Goal: Information Seeking & Learning: Learn about a topic

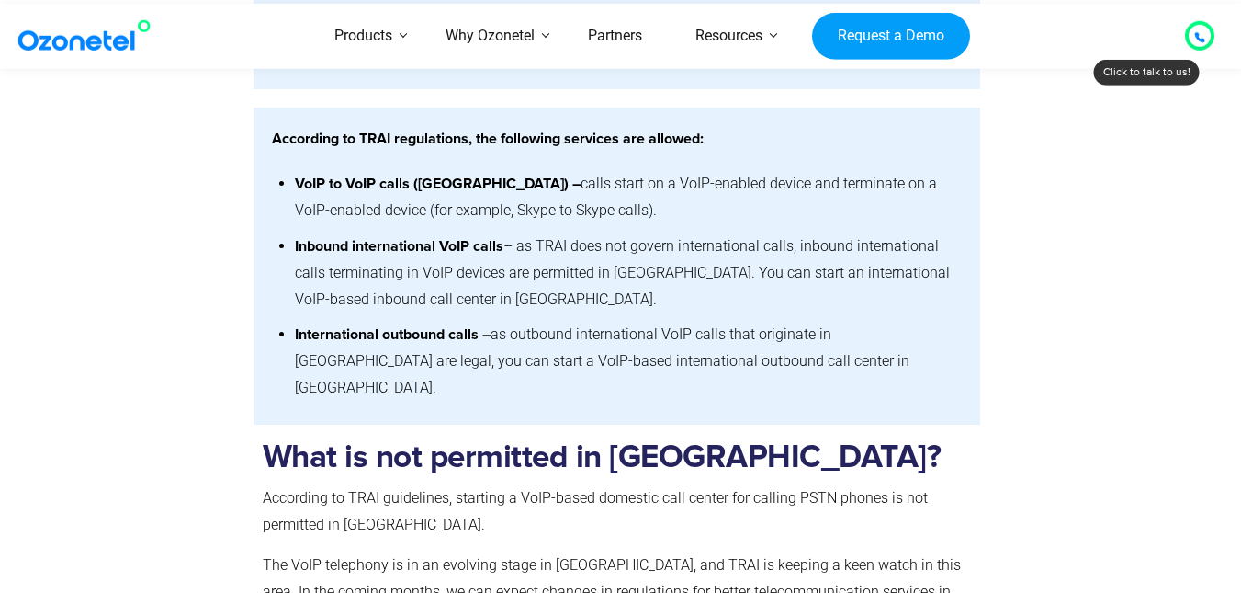
scroll to position [1684, 0]
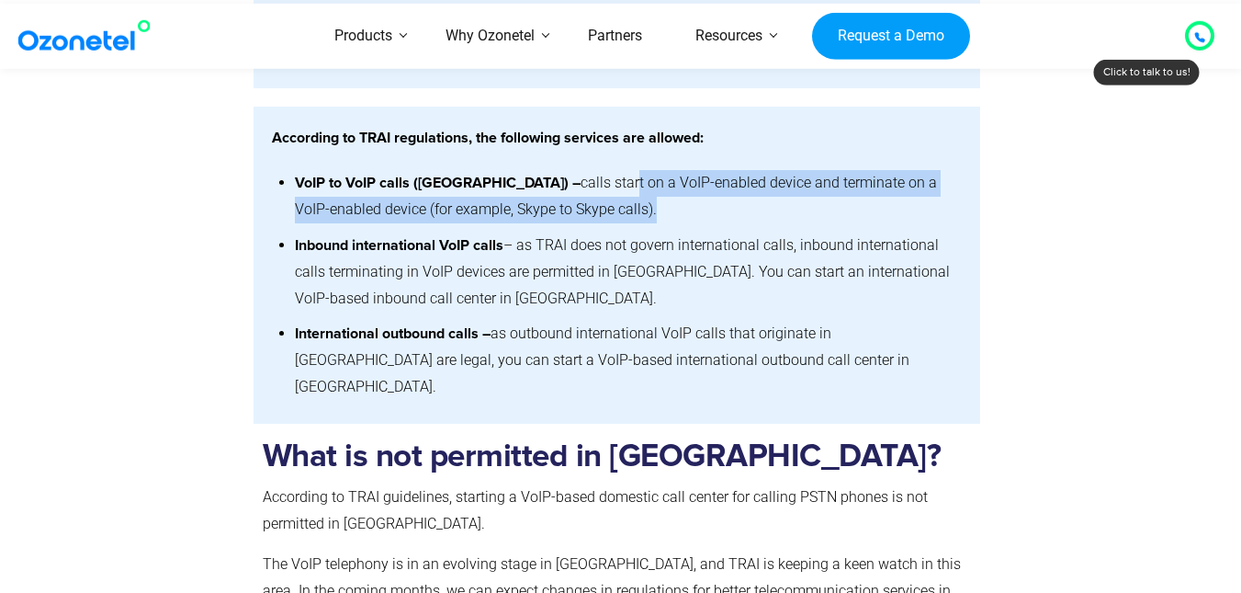
drag, startPoint x: 528, startPoint y: 178, endPoint x: 653, endPoint y: 210, distance: 129.0
click at [653, 210] on li "VoIP to VoIP calls ([GEOGRAPHIC_DATA]) – calls start on a VoIP-enabled device a…" at bounding box center [629, 196] width 668 height 62
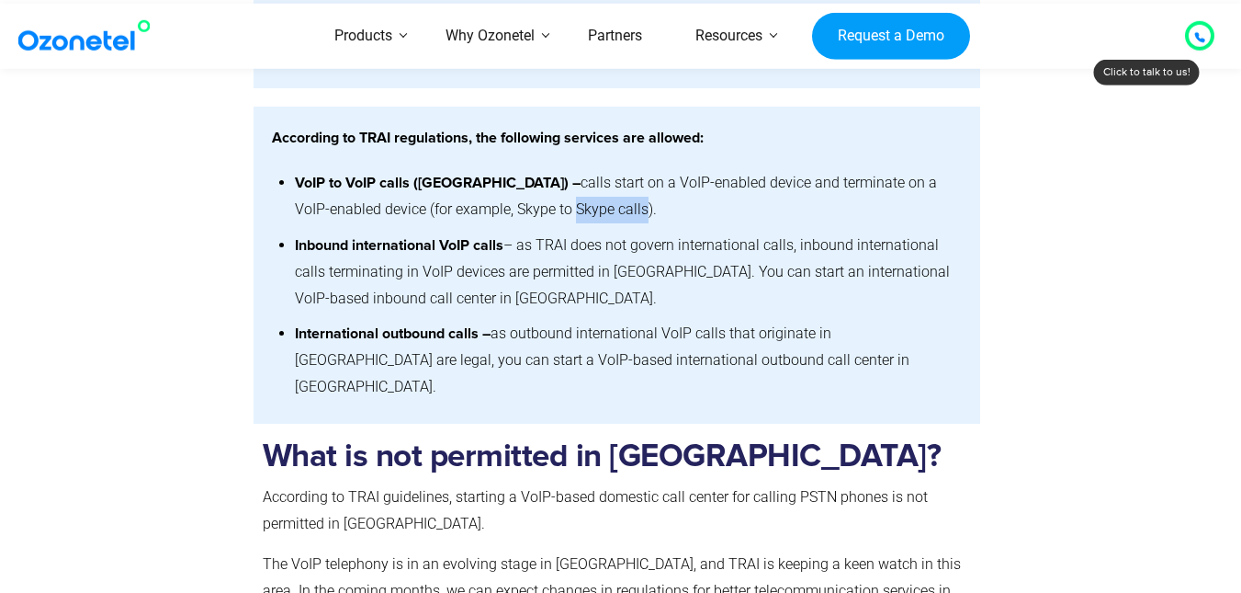
drag, startPoint x: 441, startPoint y: 216, endPoint x: 534, endPoint y: 209, distance: 93.0
click at [534, 209] on li "VoIP to VoIP calls ([GEOGRAPHIC_DATA]) – calls start on a VoIP-enabled device a…" at bounding box center [629, 196] width 668 height 62
drag, startPoint x: 413, startPoint y: 248, endPoint x: 490, endPoint y: 250, distance: 76.3
click at [490, 250] on strong "Inbound international VoIP calls" at bounding box center [399, 245] width 209 height 15
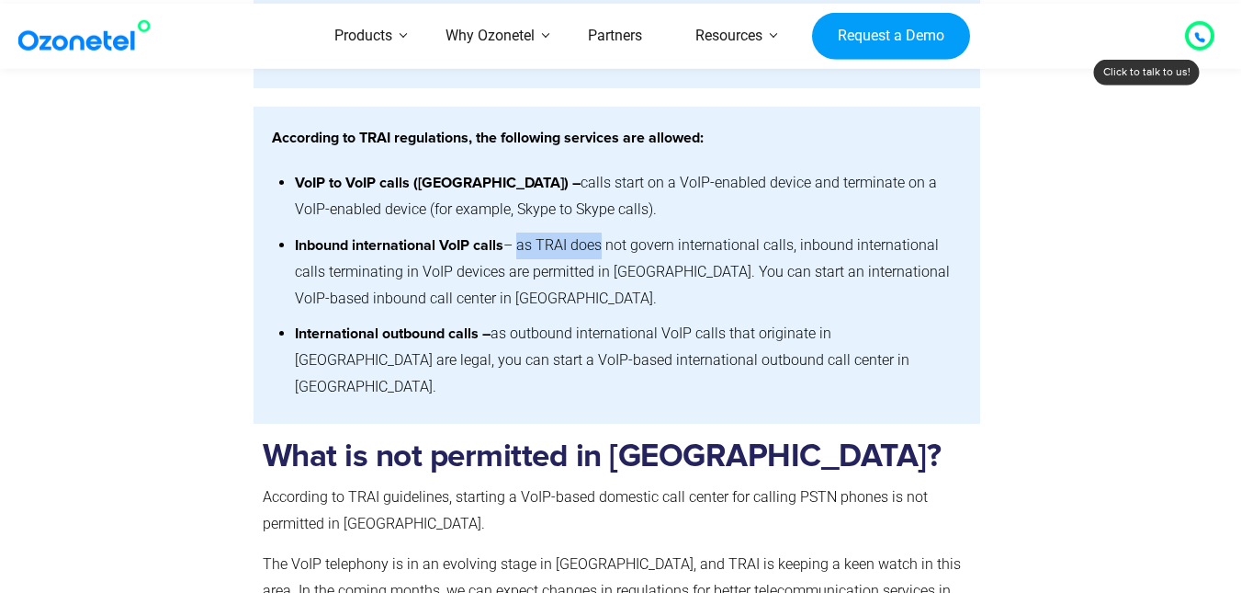
drag, startPoint x: 518, startPoint y: 246, endPoint x: 610, endPoint y: 243, distance: 91.9
click at [610, 243] on li "Inbound international VoIP calls – as TRAI does not govern international calls,…" at bounding box center [629, 272] width 668 height 88
drag, startPoint x: 650, startPoint y: 242, endPoint x: 765, endPoint y: 246, distance: 115.9
click at [765, 246] on li "Inbound international VoIP calls – as TRAI does not govern international calls,…" at bounding box center [629, 272] width 668 height 88
drag, startPoint x: 799, startPoint y: 245, endPoint x: 896, endPoint y: 247, distance: 96.5
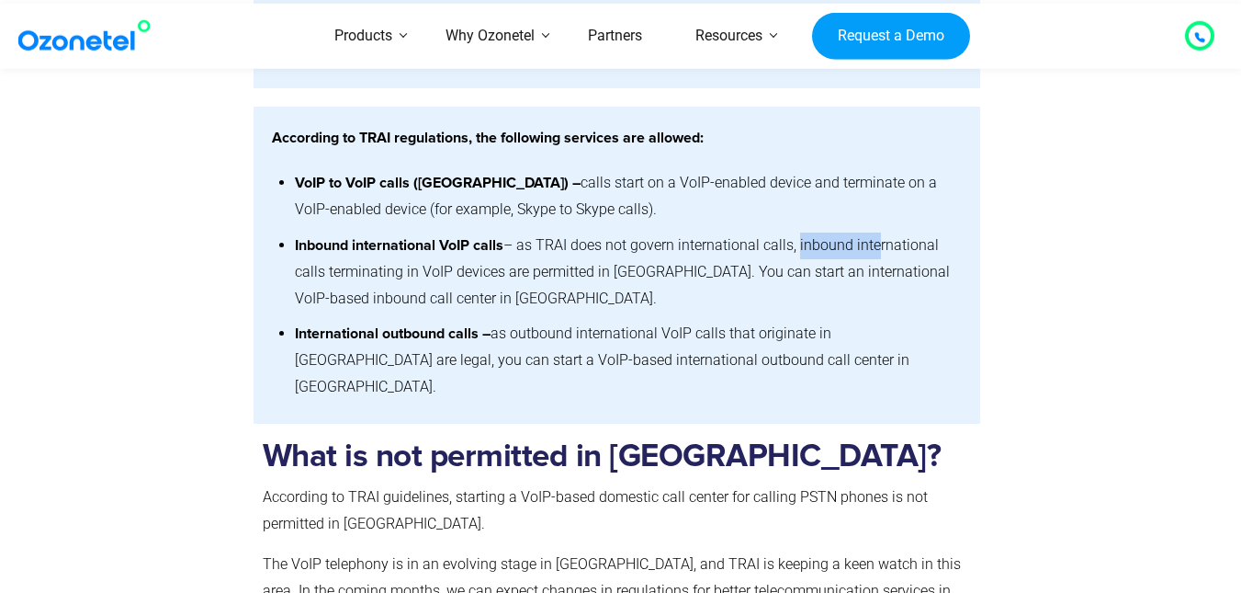
click at [896, 247] on li "Inbound international VoIP calls – as TRAI does not govern international calls,…" at bounding box center [629, 272] width 668 height 88
click at [515, 244] on li "Inbound international VoIP calls – as TRAI does not govern international calls,…" at bounding box center [629, 272] width 668 height 88
drag, startPoint x: 435, startPoint y: 265, endPoint x: 600, endPoint y: 279, distance: 165.1
click at [600, 279] on li "Inbound international VoIP calls – as TRAI does not govern international calls,…" at bounding box center [629, 272] width 668 height 88
drag, startPoint x: 681, startPoint y: 279, endPoint x: 821, endPoint y: 281, distance: 140.6
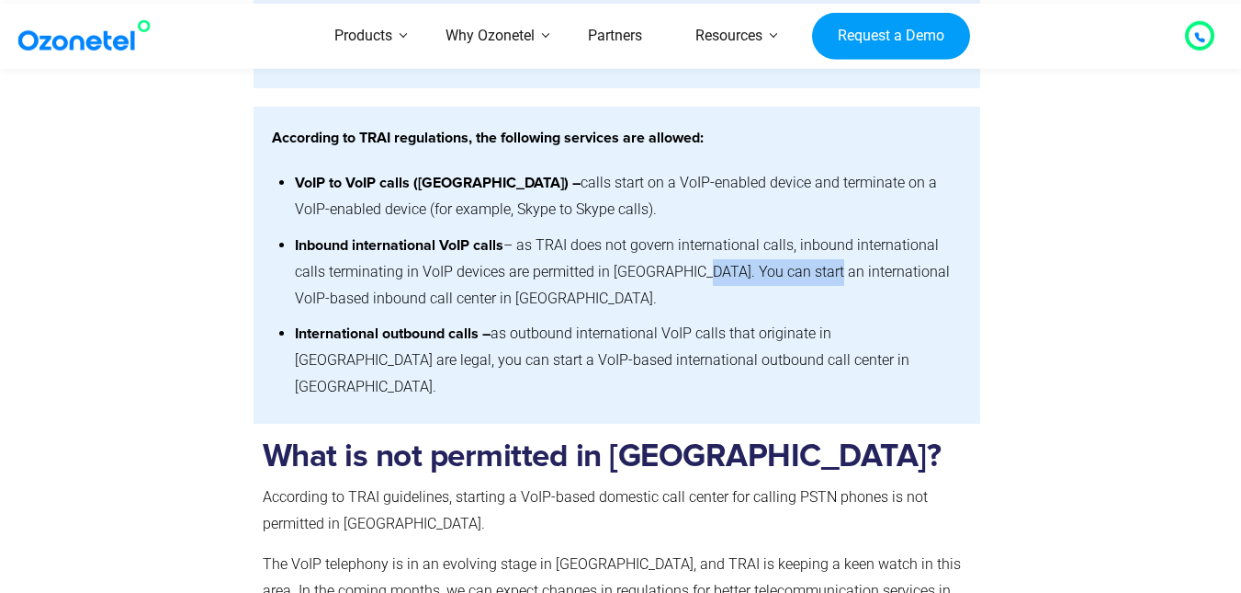
click at [821, 281] on li "Inbound international VoIP calls – as TRAI does not govern international calls,…" at bounding box center [629, 272] width 668 height 88
drag, startPoint x: 852, startPoint y: 274, endPoint x: 927, endPoint y: 273, distance: 75.3
click at [927, 273] on li "Inbound international VoIP calls – as TRAI does not govern international calls,…" at bounding box center [629, 272] width 668 height 88
drag, startPoint x: 721, startPoint y: 284, endPoint x: 844, endPoint y: 278, distance: 123.2
click at [844, 278] on li "Inbound international VoIP calls – as TRAI does not govern international calls,…" at bounding box center [629, 272] width 668 height 88
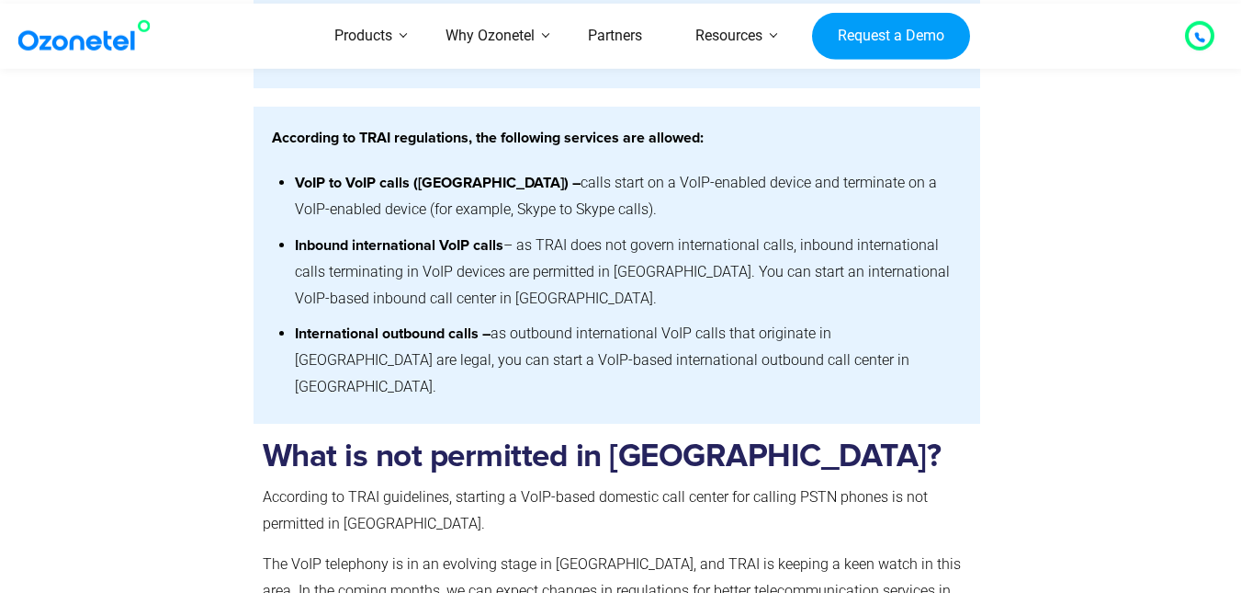
click at [881, 279] on li "Inbound international VoIP calls – as TRAI does not govern international calls,…" at bounding box center [629, 272] width 668 height 88
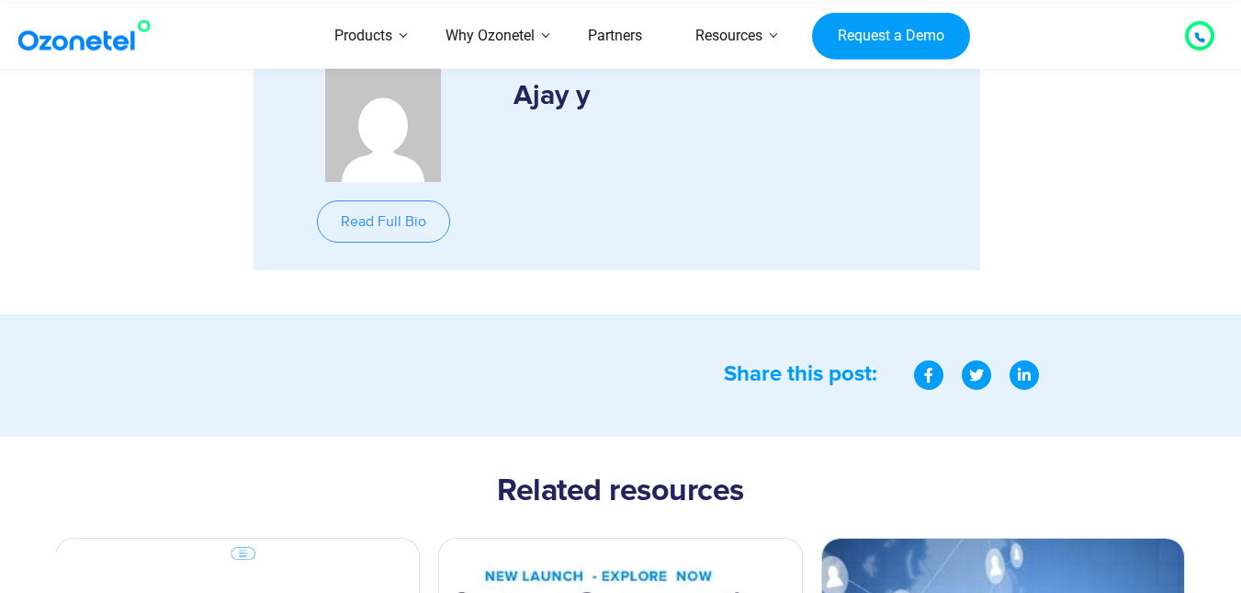
scroll to position [2958, 0]
